Goal: Transaction & Acquisition: Purchase product/service

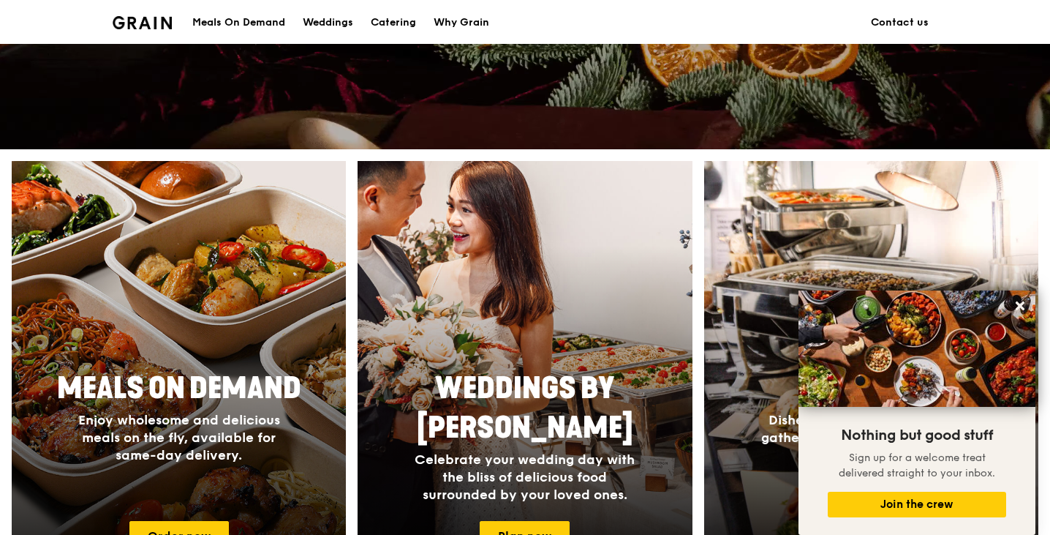
scroll to position [431, 0]
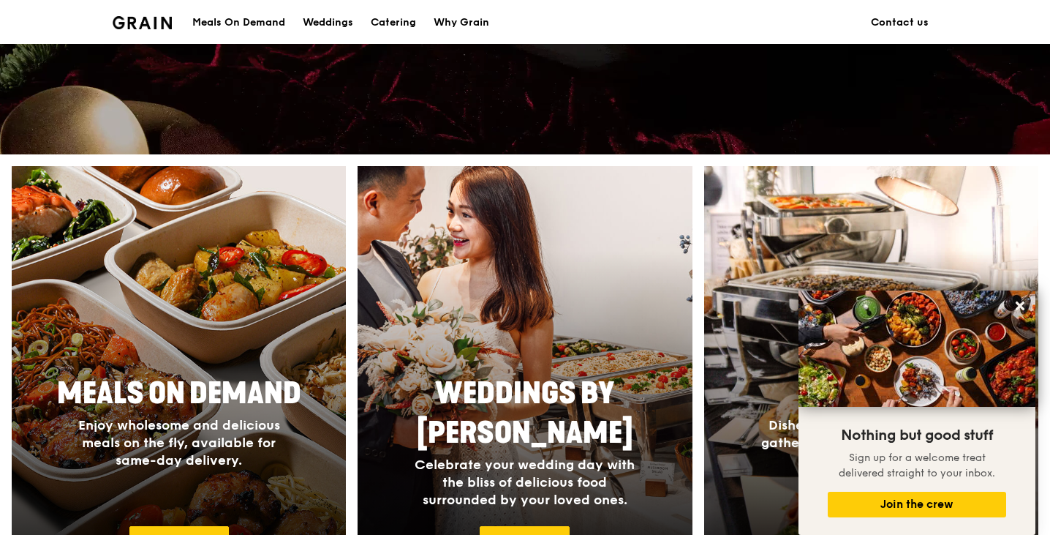
click at [149, 269] on div at bounding box center [179, 379] width 368 height 468
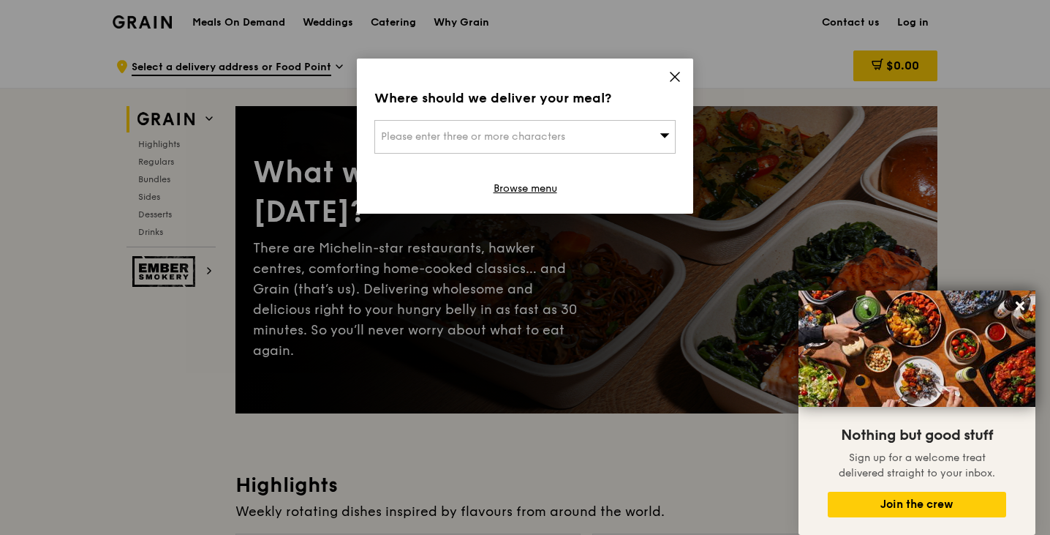
click at [662, 135] on icon at bounding box center [665, 135] width 10 height 4
click at [662, 135] on input "search" at bounding box center [525, 137] width 300 height 32
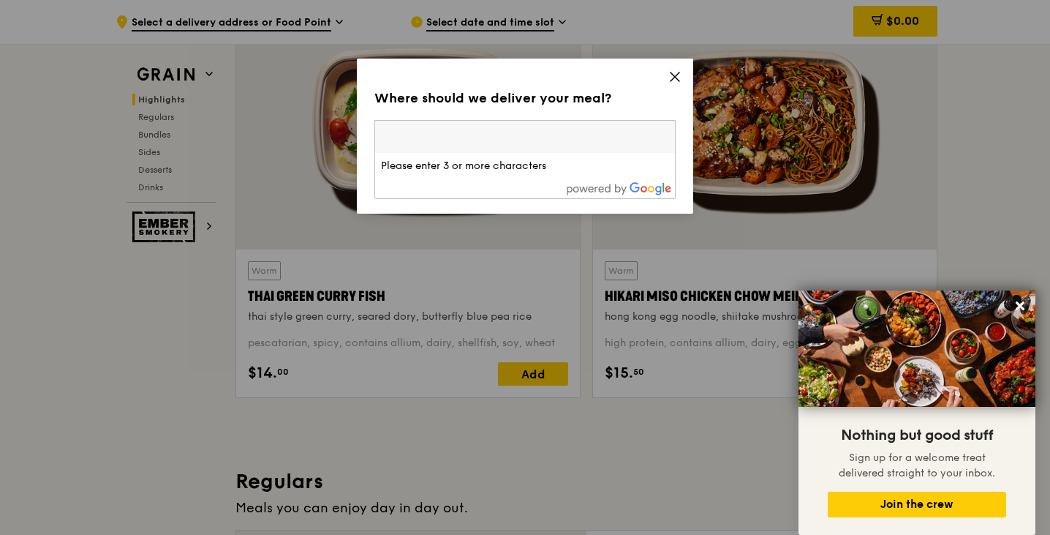
scroll to position [533, 0]
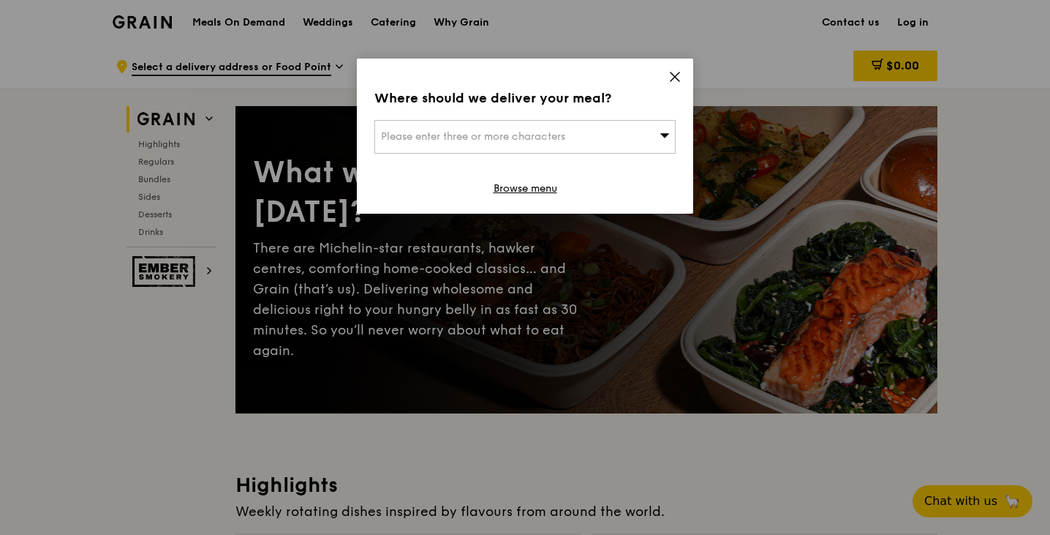
click at [676, 72] on icon at bounding box center [674, 76] width 13 height 13
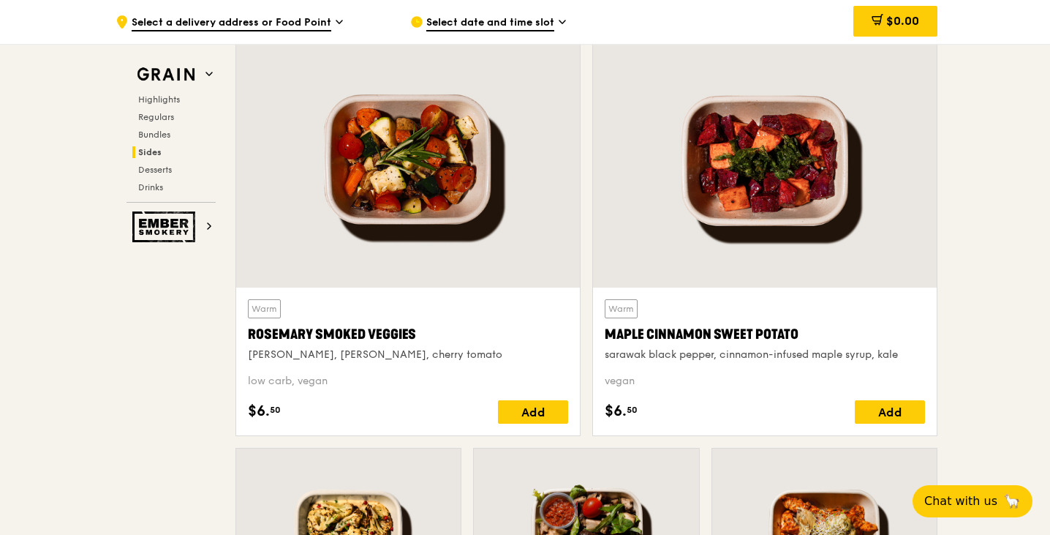
scroll to position [3358, 0]
